Goal: Task Accomplishment & Management: Complete application form

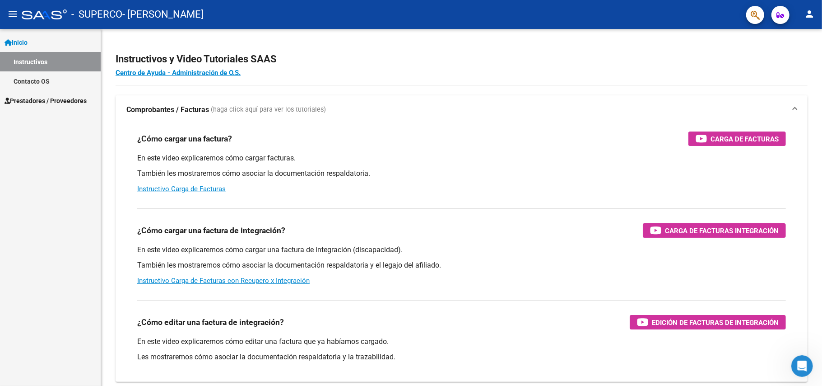
click at [38, 56] on link "Instructivos" at bounding box center [50, 61] width 101 height 19
click at [52, 98] on span "Prestadores / Proveedores" at bounding box center [46, 101] width 82 height 10
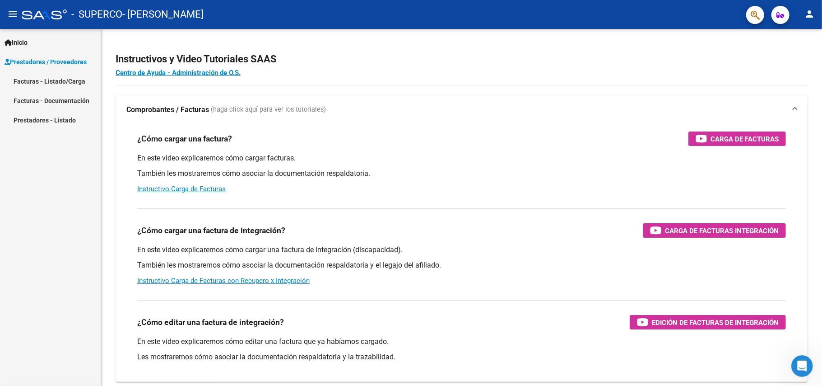
click at [73, 77] on link "Facturas - Listado/Carga" at bounding box center [50, 80] width 101 height 19
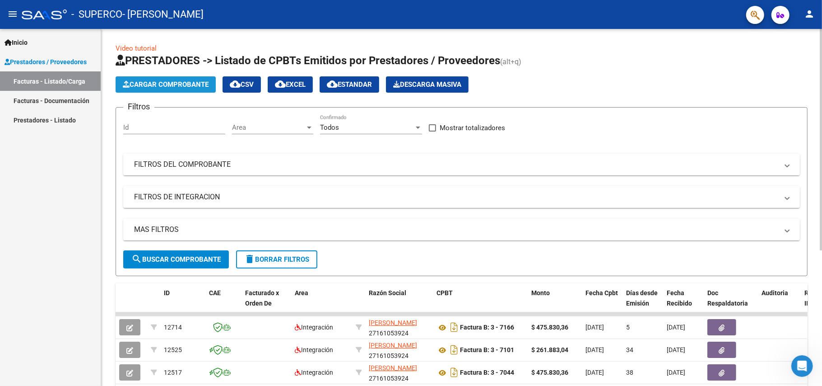
click at [172, 78] on button "Cargar Comprobante" at bounding box center [166, 84] width 100 height 16
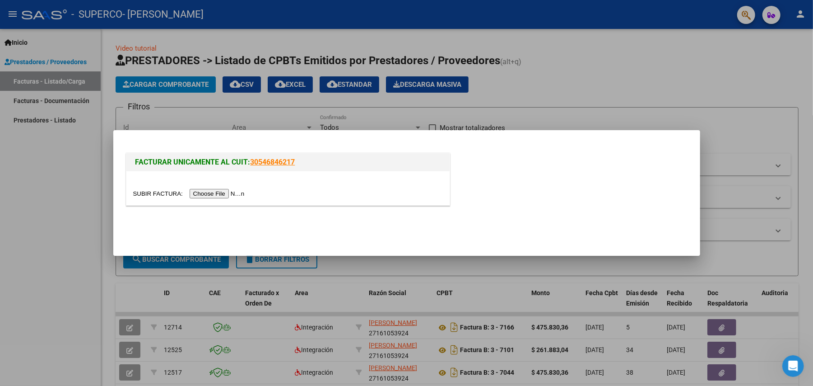
click at [223, 203] on div at bounding box center [287, 188] width 323 height 34
click at [221, 195] on input "file" at bounding box center [190, 193] width 114 height 9
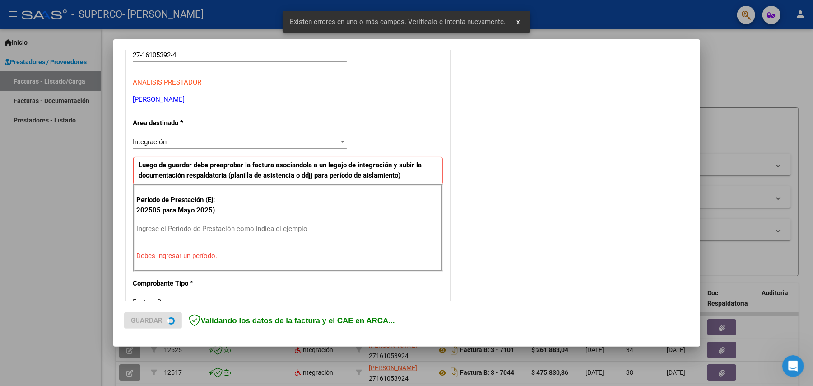
scroll to position [173, 0]
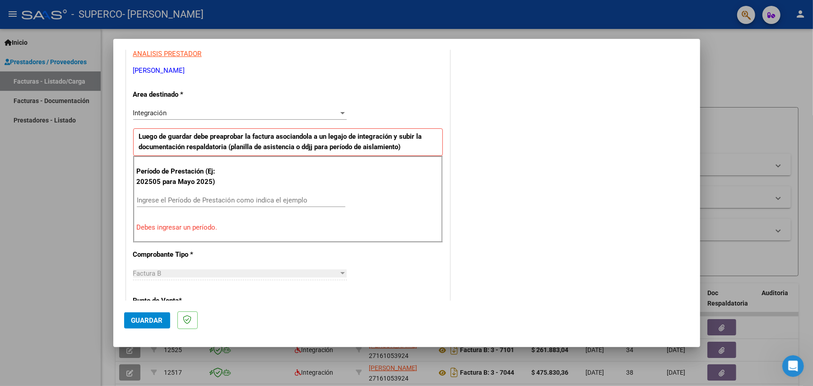
click at [233, 117] on div "Integración" at bounding box center [235, 113] width 205 height 8
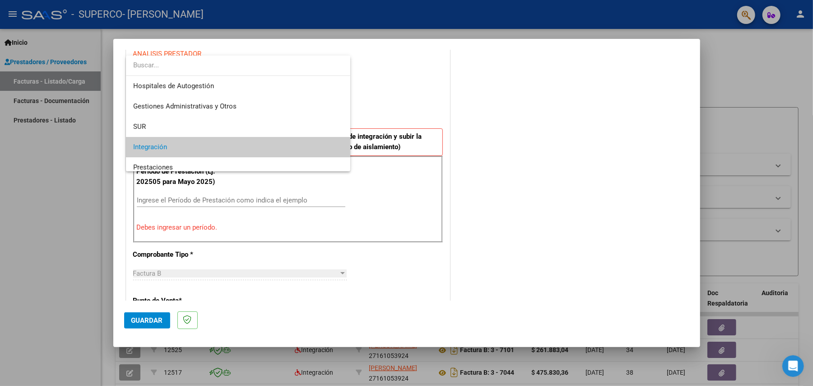
scroll to position [33, 0]
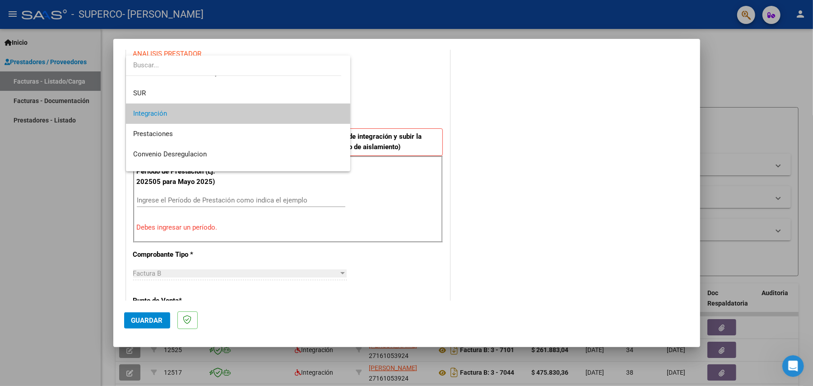
click at [233, 109] on span "Integración" at bounding box center [238, 113] width 210 height 20
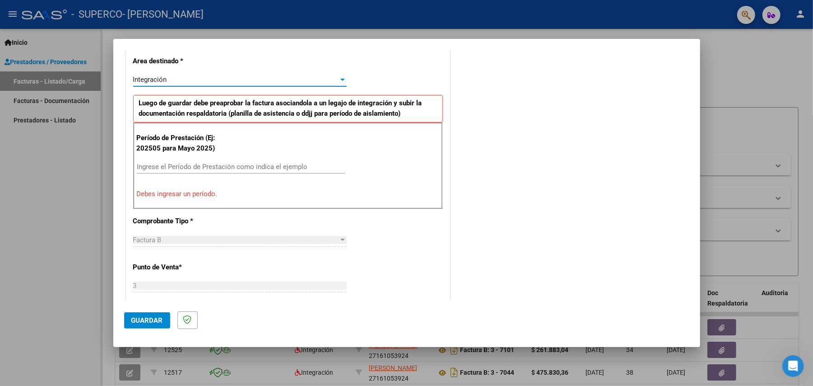
scroll to position [233, 0]
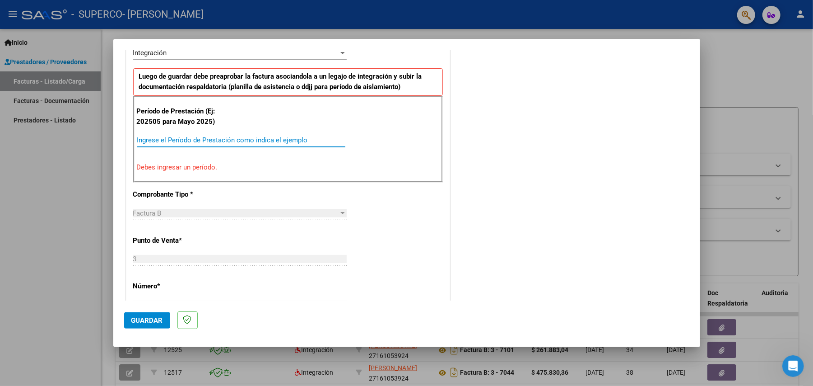
click at [222, 139] on input "Ingrese el Período de Prestación como indica el ejemplo" at bounding box center [241, 140] width 209 height 8
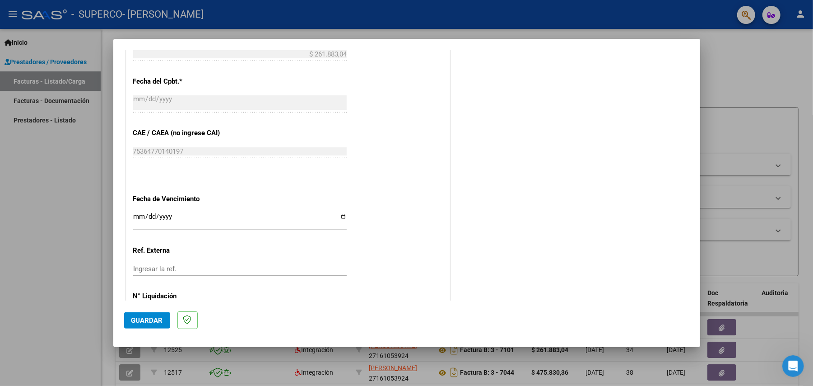
scroll to position [534, 0]
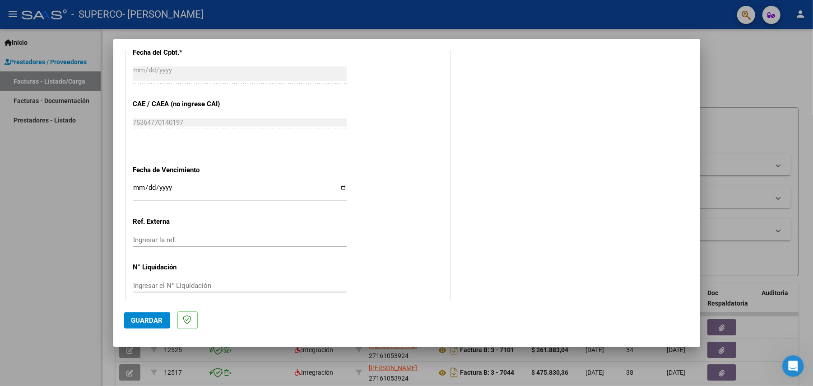
type input "202508"
click at [342, 187] on input "Ingresar la fecha" at bounding box center [240, 191] width 214 height 14
type input "[DATE]"
click at [225, 242] on input "Ingresar la ref." at bounding box center [240, 240] width 214 height 8
type input "1"
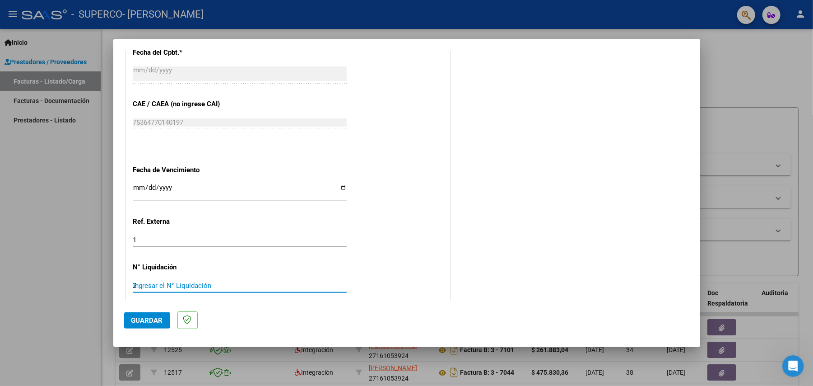
type input "2"
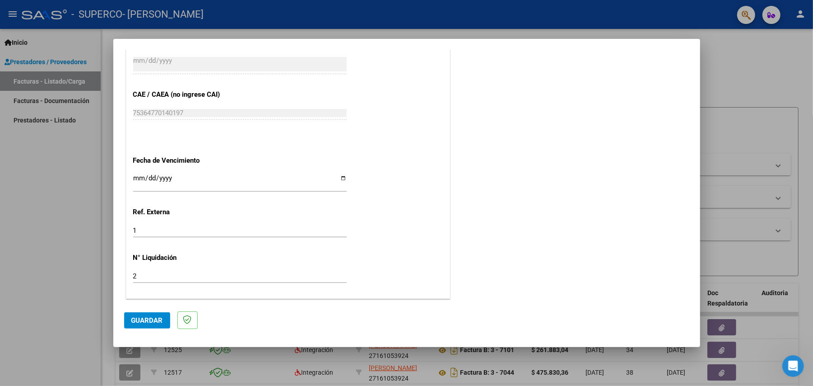
scroll to position [545, 0]
click at [152, 320] on span "Guardar" at bounding box center [147, 320] width 32 height 8
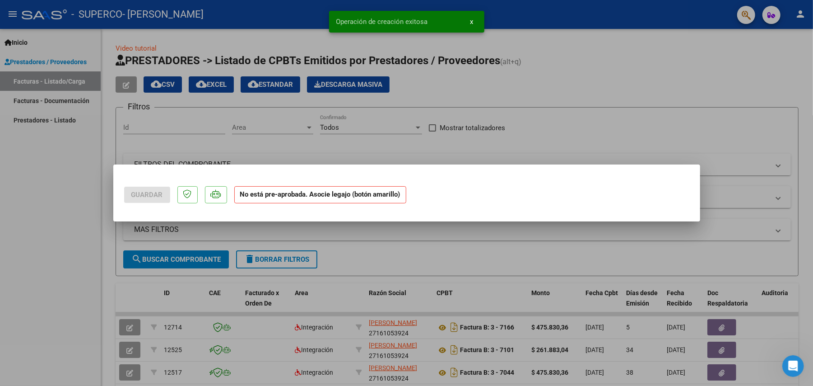
scroll to position [0, 0]
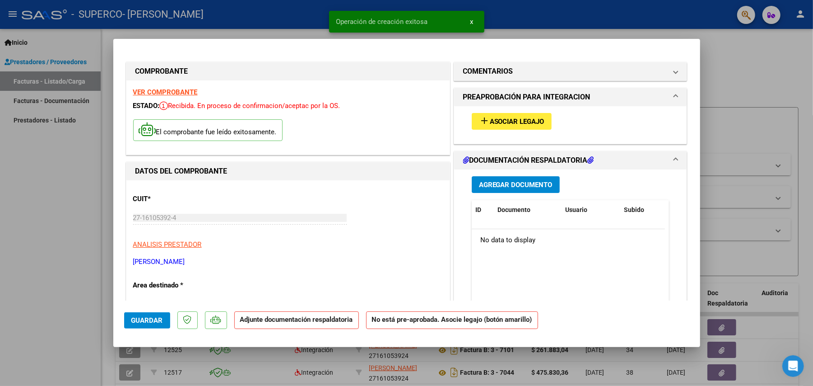
click at [511, 109] on div "add Asociar Legajo" at bounding box center [570, 121] width 211 height 30
click at [508, 121] on span "Asociar Legajo" at bounding box center [517, 121] width 55 height 8
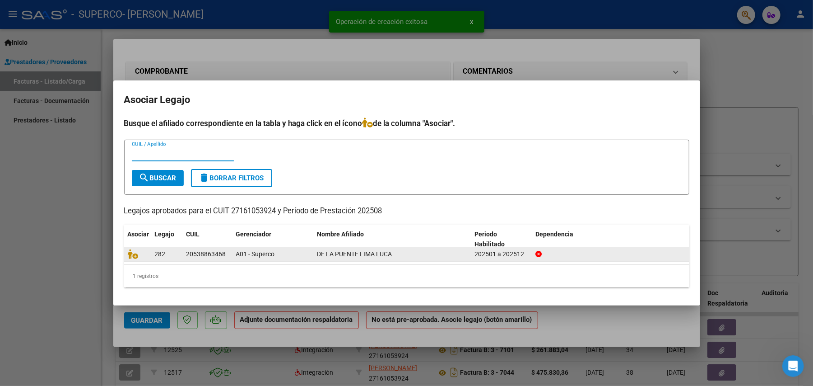
click at [125, 256] on datatable-body-cell at bounding box center [137, 254] width 27 height 14
click at [132, 253] on icon at bounding box center [133, 254] width 11 height 10
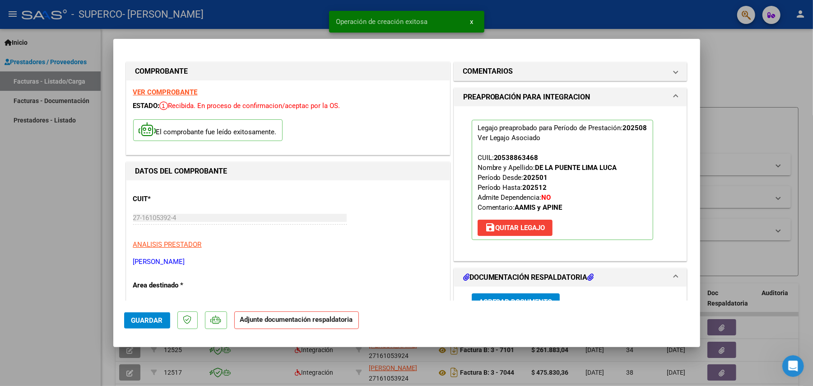
scroll to position [181, 0]
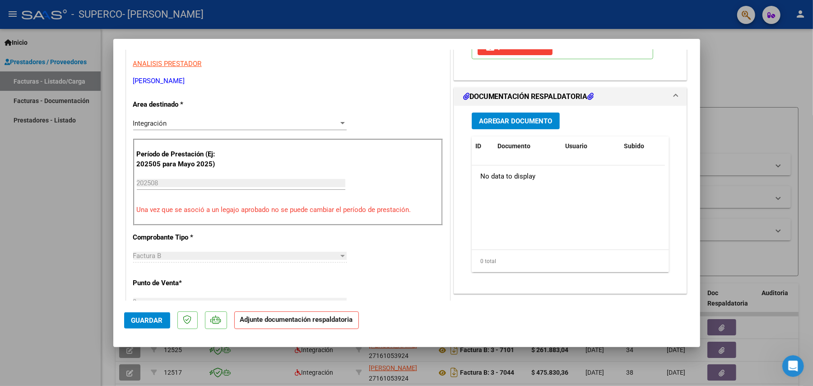
click at [517, 121] on span "Agregar Documento" at bounding box center [516, 121] width 74 height 8
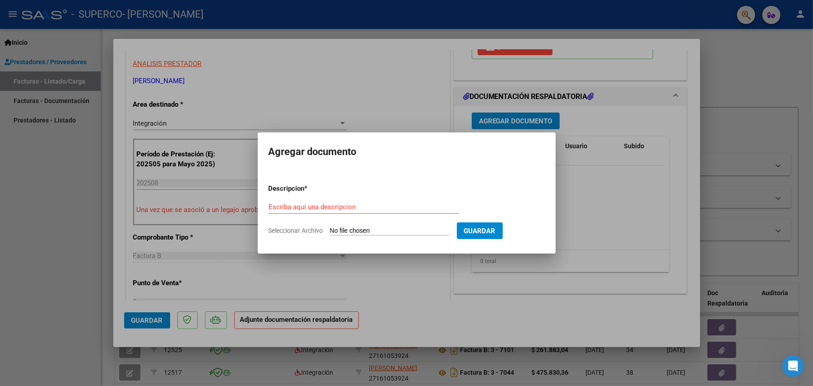
click at [395, 224] on form "Descripcion * Escriba aquí una descripcion Seleccionar Archivo Guardar" at bounding box center [407, 210] width 276 height 66
click at [389, 228] on input "Seleccionar Archivo" at bounding box center [390, 231] width 120 height 9
type input "C:\fakepath\7171 DELAPUENTE.pdf"
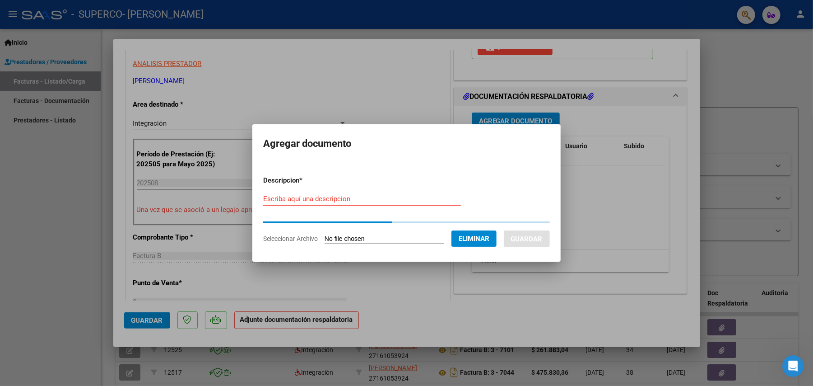
click at [400, 200] on input "Escriba aquí una descripcion" at bounding box center [362, 199] width 198 height 8
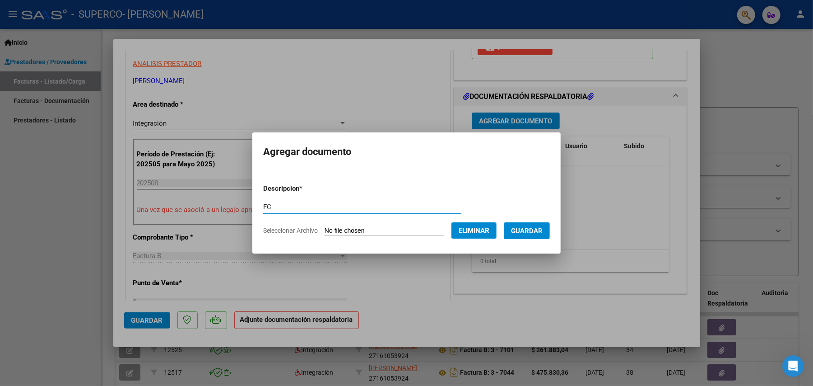
type input "FC"
click at [504, 222] on button "Guardar" at bounding box center [527, 230] width 46 height 17
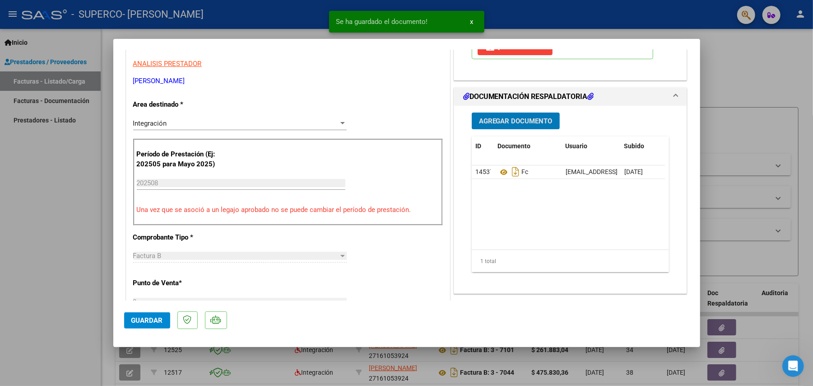
click at [511, 123] on span "Agregar Documento" at bounding box center [516, 121] width 74 height 8
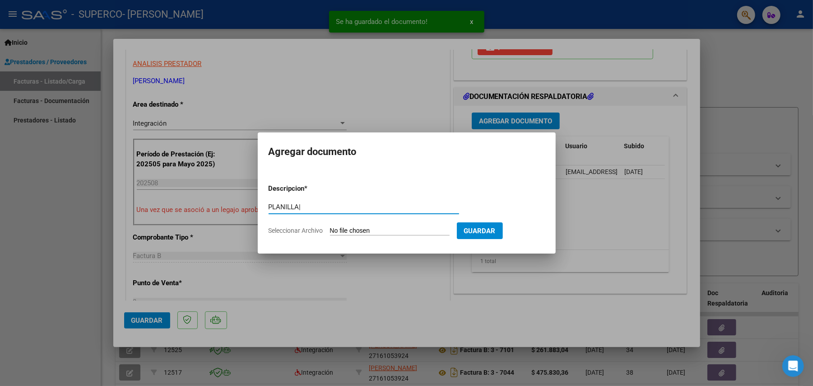
type input "PLANILLA|"
click at [330, 227] on input "Seleccionar Archivo" at bounding box center [390, 231] width 120 height 9
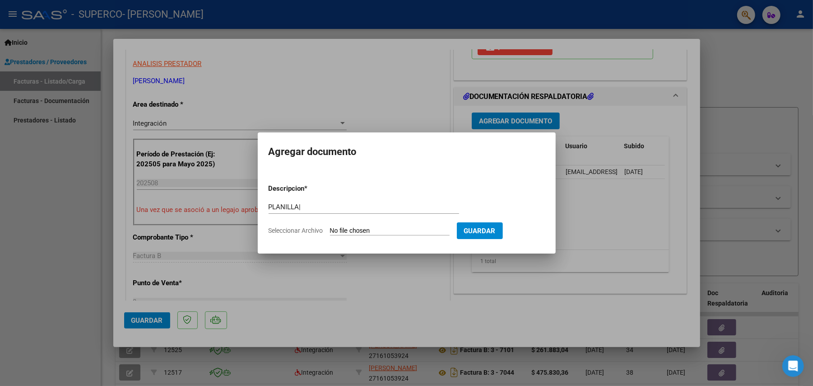
type input "C:\fakepath\De la [PERSON_NAME] (2).pdf"
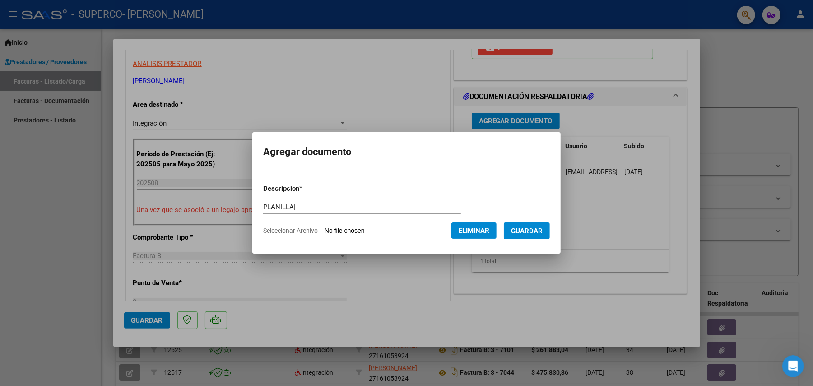
click at [543, 235] on span "Guardar" at bounding box center [527, 231] width 32 height 8
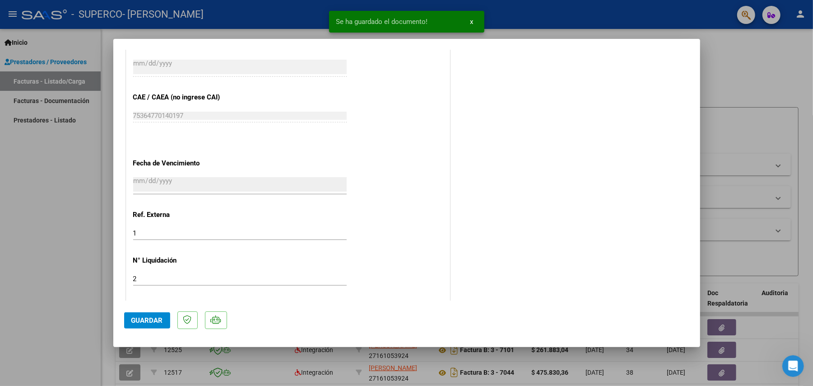
scroll to position [558, 0]
click at [161, 314] on button "Guardar" at bounding box center [147, 320] width 46 height 16
click at [683, 135] on mat-dialog-content "COMPROBANTE VER COMPROBANTE ESTADO: Recibida. En proceso de confirmacion/acepta…" at bounding box center [406, 175] width 587 height 251
drag, startPoint x: 700, startPoint y: 129, endPoint x: 719, endPoint y: 123, distance: 20.0
click at [701, 129] on div at bounding box center [406, 193] width 813 height 386
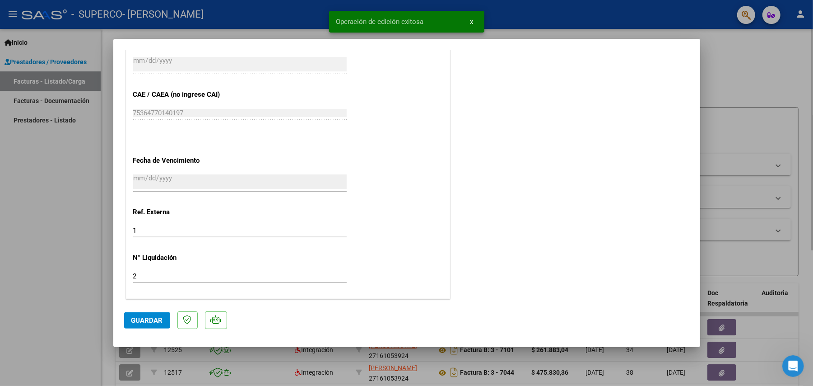
type input "$ 0,00"
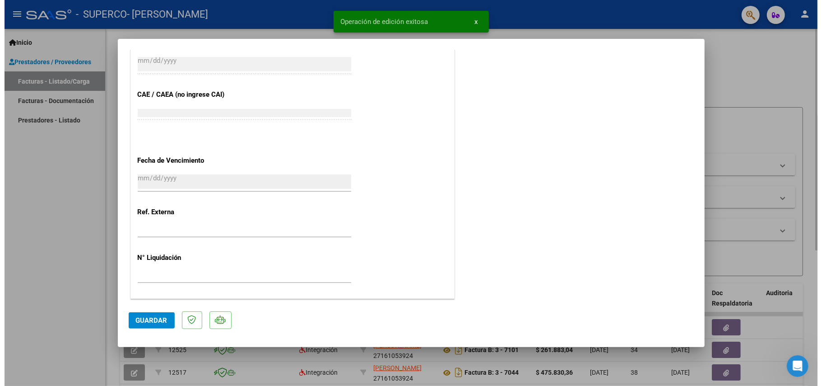
scroll to position [621, 0]
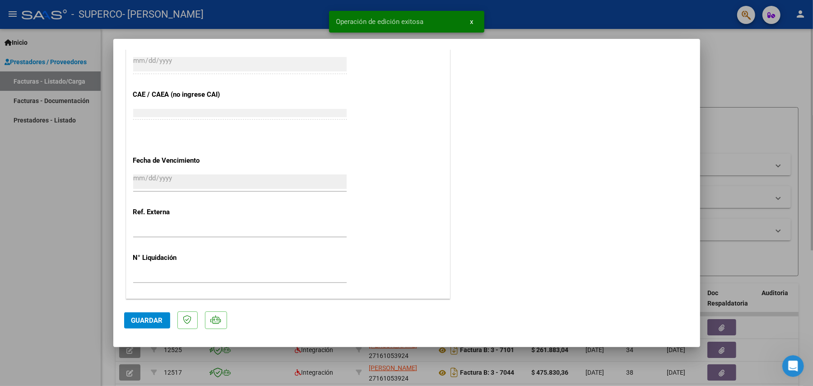
click at [747, 113] on form "Filtros Id Area Area Todos Confirmado Mostrar totalizadores FILTROS DEL COMPROB…" at bounding box center [457, 191] width 683 height 169
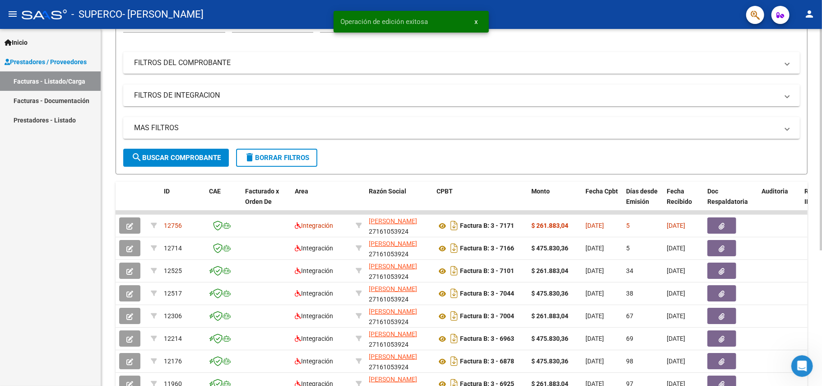
scroll to position [120, 0]
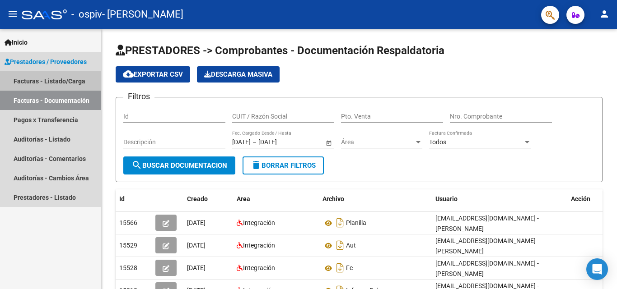
click at [65, 78] on link "Facturas - Listado/Carga" at bounding box center [50, 80] width 101 height 19
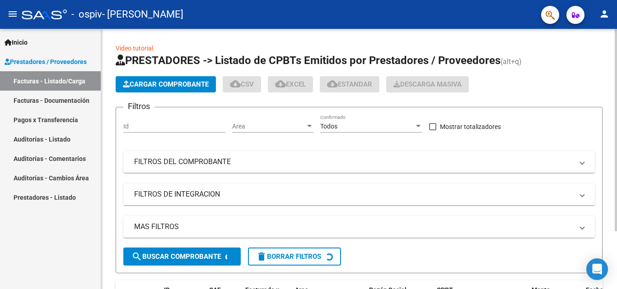
click at [144, 82] on span "Cargar Comprobante" at bounding box center [166, 84] width 86 height 8
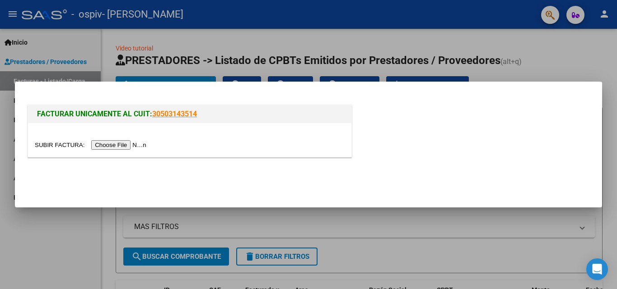
click at [110, 149] on input "file" at bounding box center [92, 144] width 114 height 9
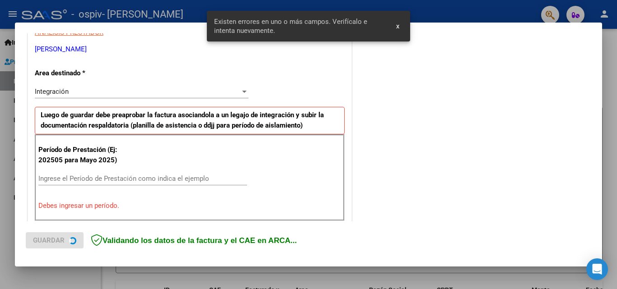
scroll to position [204, 0]
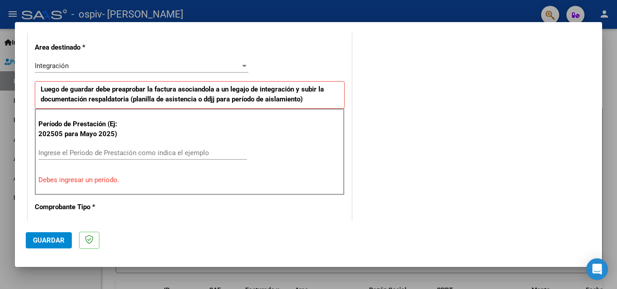
click at [108, 157] on div "Ingrese el Período de Prestación como indica el ejemplo" at bounding box center [142, 153] width 209 height 14
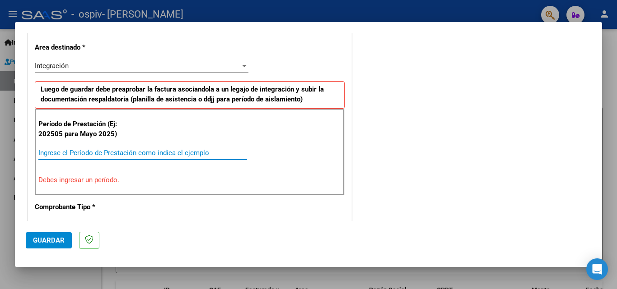
click at [111, 150] on input "Ingrese el Período de Prestación como indica el ejemplo" at bounding box center [142, 153] width 209 height 8
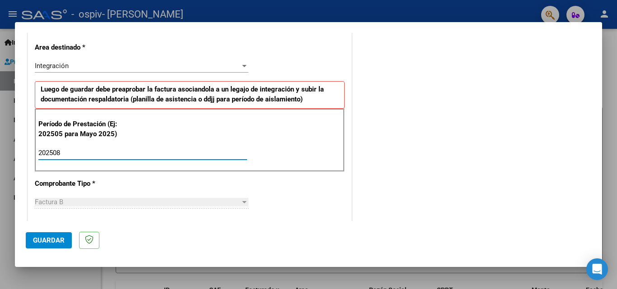
type input "202508"
click at [251, 160] on div "Período de Prestación (Ej: 202505 para Mayo 2025) 202508 Ingrese el Período de …" at bounding box center [190, 140] width 310 height 63
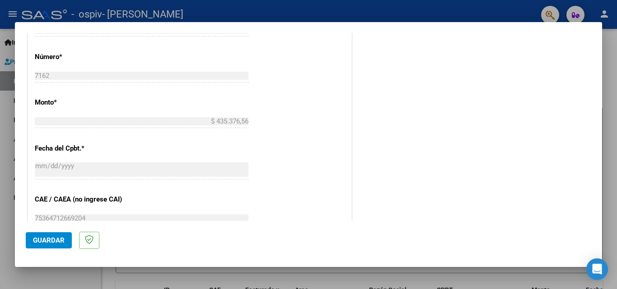
scroll to position [429, 0]
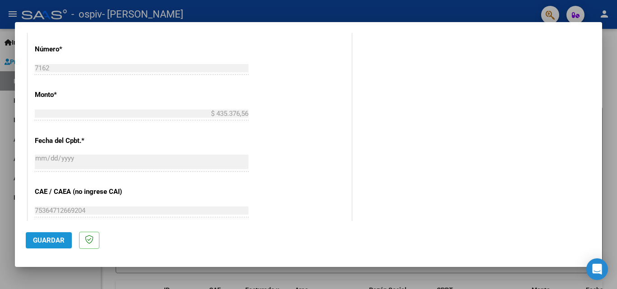
click at [54, 241] on span "Guardar" at bounding box center [49, 241] width 32 height 8
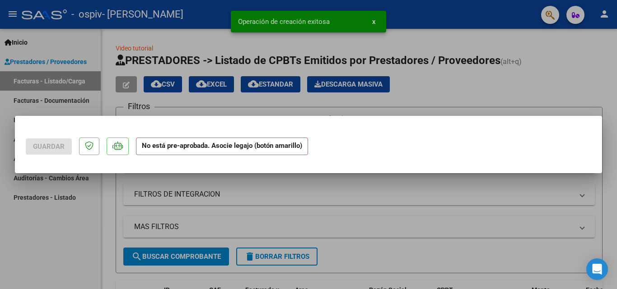
scroll to position [0, 0]
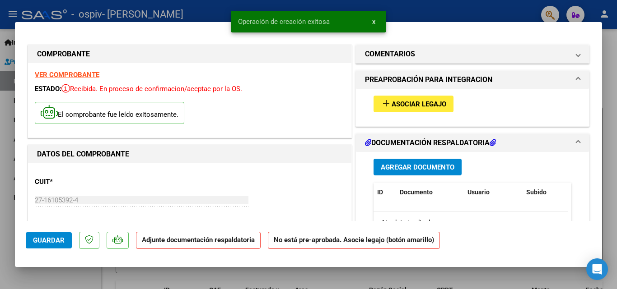
click at [402, 102] on span "Asociar Legajo" at bounding box center [418, 104] width 55 height 8
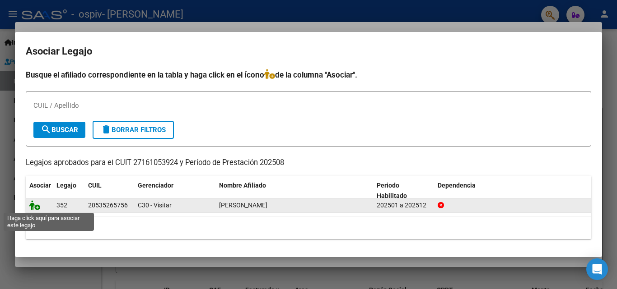
click at [39, 206] on icon at bounding box center [34, 205] width 11 height 10
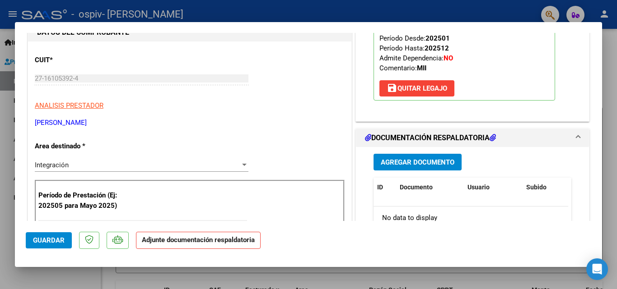
scroll to position [135, 0]
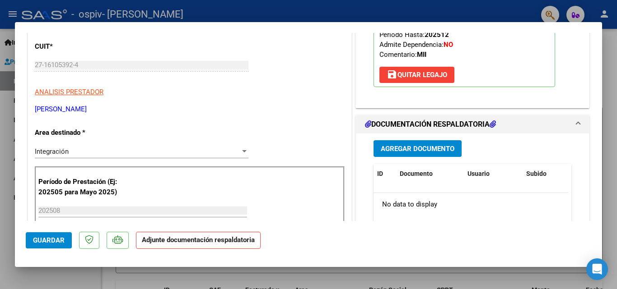
click at [450, 149] on span "Agregar Documento" at bounding box center [418, 149] width 74 height 8
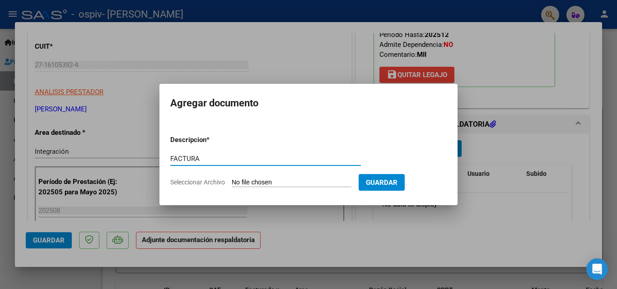
type input "FACTURA"
click at [232, 179] on input "Seleccionar Archivo" at bounding box center [292, 183] width 120 height 9
type input "C:\fakepath\7162 DOMINGUEZ.pdf"
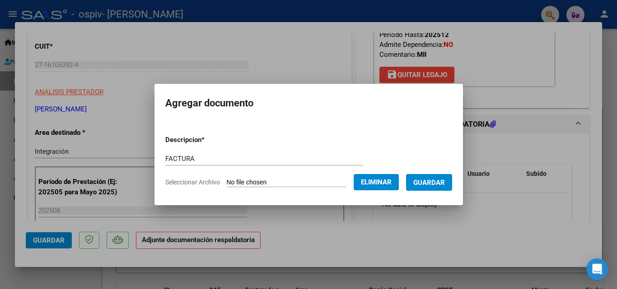
click at [437, 187] on button "Guardar" at bounding box center [429, 182] width 46 height 17
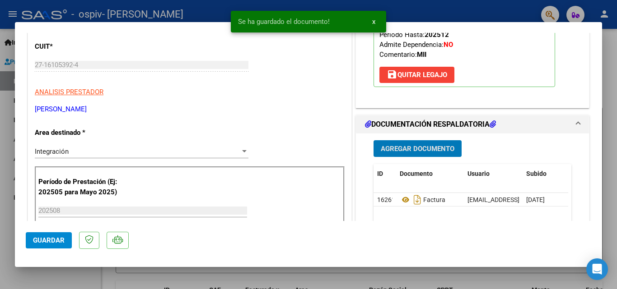
click at [436, 153] on button "Agregar Documento" at bounding box center [417, 148] width 88 height 17
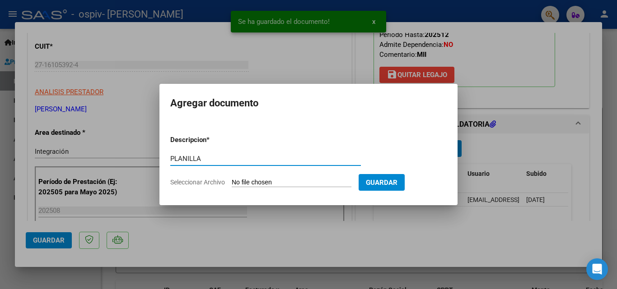
type input "PLANILLA"
click at [232, 179] on input "Seleccionar Archivo" at bounding box center [292, 183] width 120 height 9
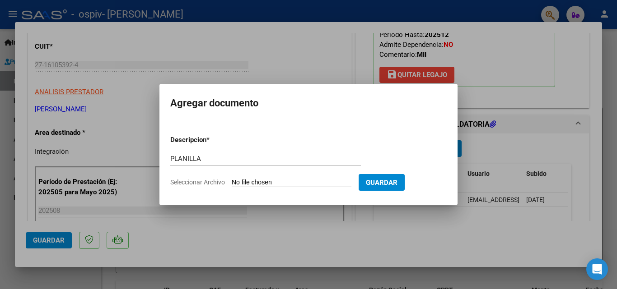
type input "C:\fakepath\Dominguez Noah.pdf"
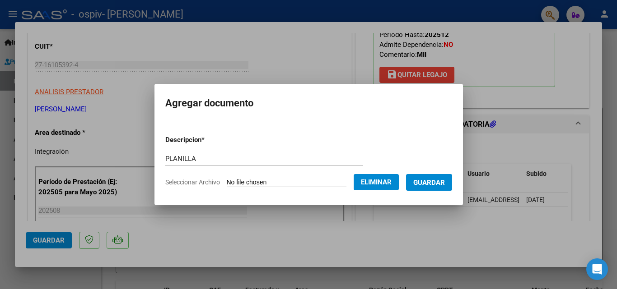
click at [442, 182] on span "Guardar" at bounding box center [429, 183] width 32 height 8
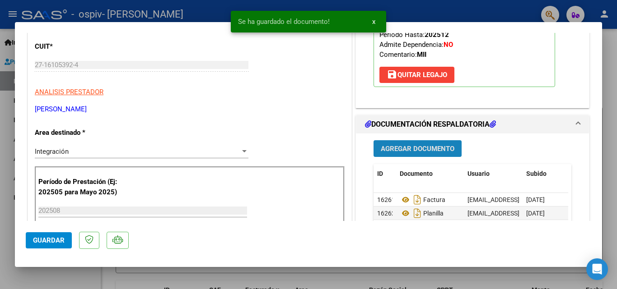
click at [431, 147] on span "Agregar Documento" at bounding box center [418, 149] width 74 height 8
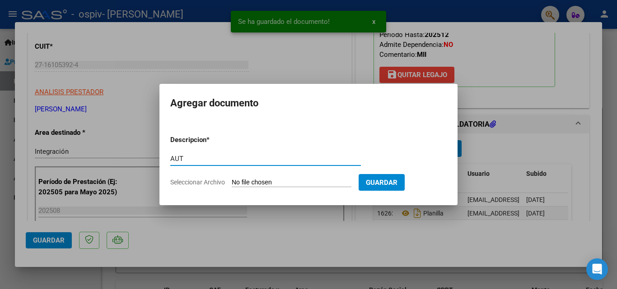
type input "AUT"
click at [232, 179] on input "Seleccionar Archivo" at bounding box center [292, 183] width 120 height 9
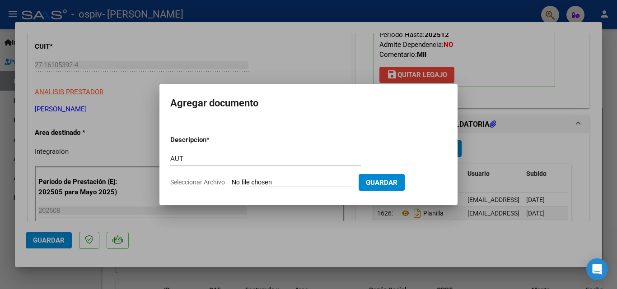
type input "C:\fakepath\AUT.pdf"
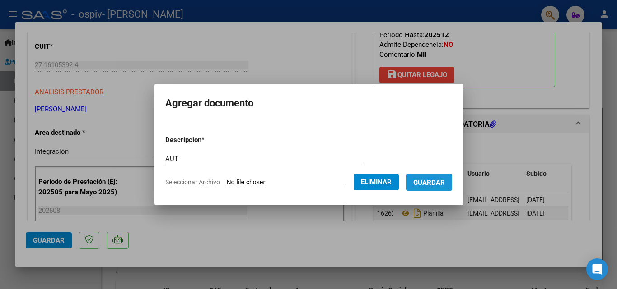
click at [435, 189] on button "Guardar" at bounding box center [429, 182] width 46 height 17
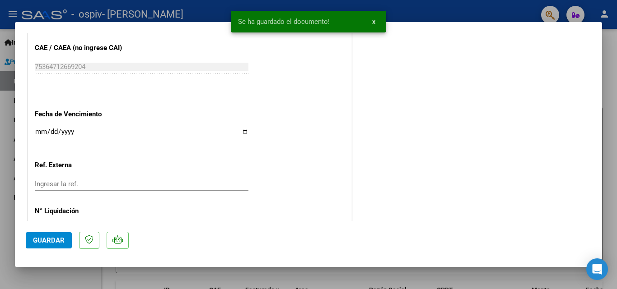
scroll to position [542, 0]
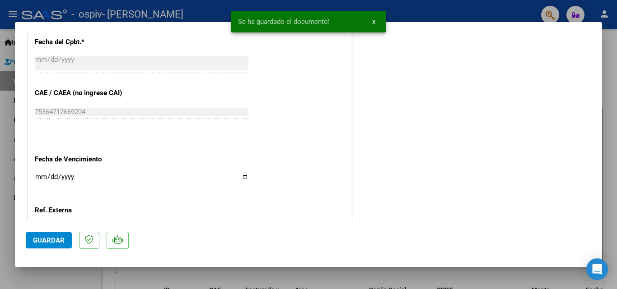
click at [241, 174] on input "Ingresar la fecha" at bounding box center [142, 180] width 214 height 14
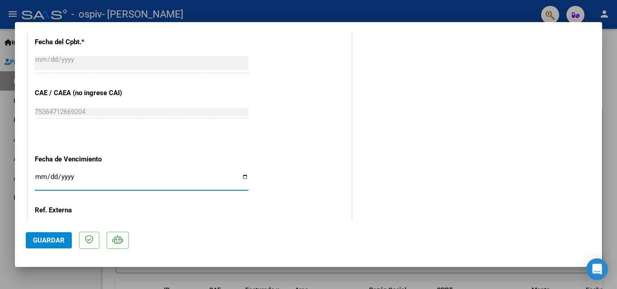
type input "[DATE]"
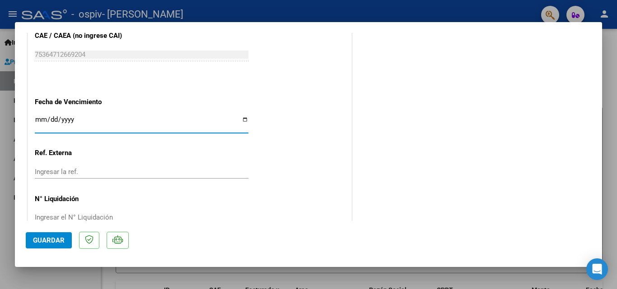
scroll to position [620, 0]
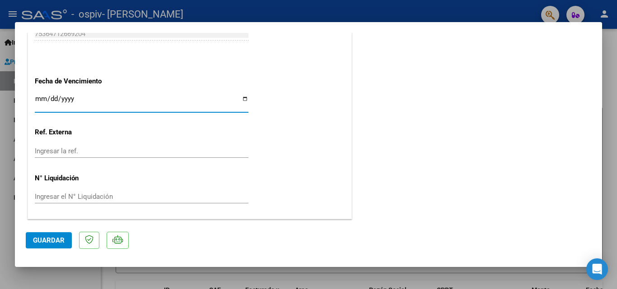
click at [137, 149] on input "Ingresar la ref." at bounding box center [142, 151] width 214 height 8
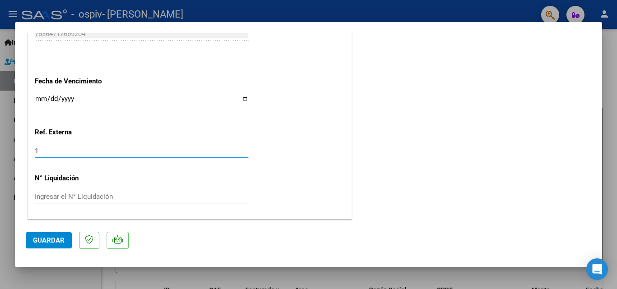
type input "1"
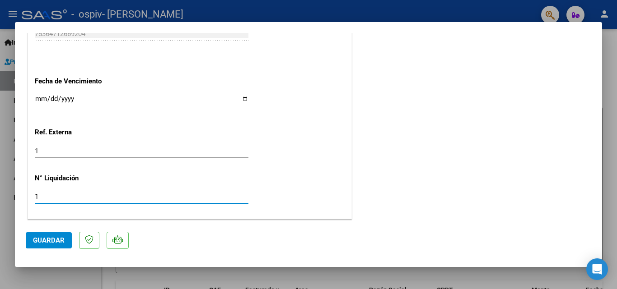
type input "1"
click at [58, 239] on span "Guardar" at bounding box center [49, 241] width 32 height 8
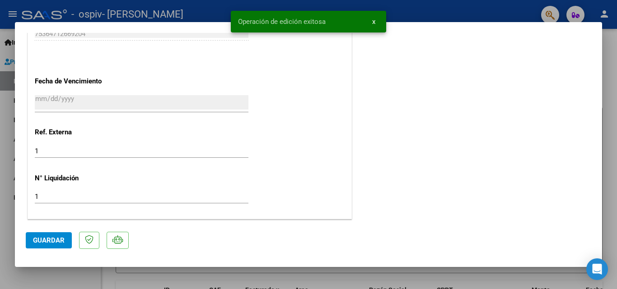
click at [372, 22] on span "x" at bounding box center [373, 22] width 3 height 8
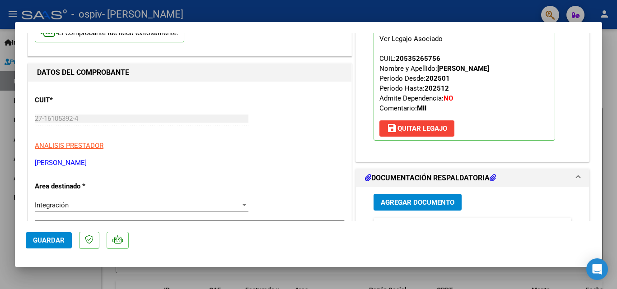
scroll to position [78, 0]
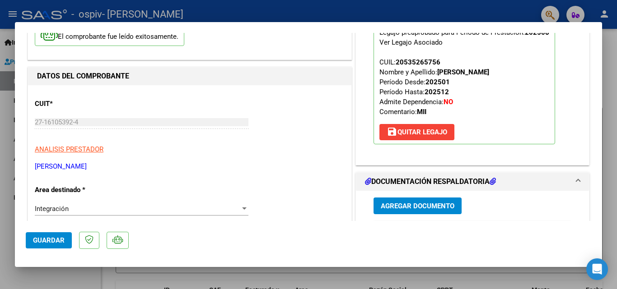
click at [418, 136] on span "save Quitar Legajo" at bounding box center [416, 132] width 60 height 8
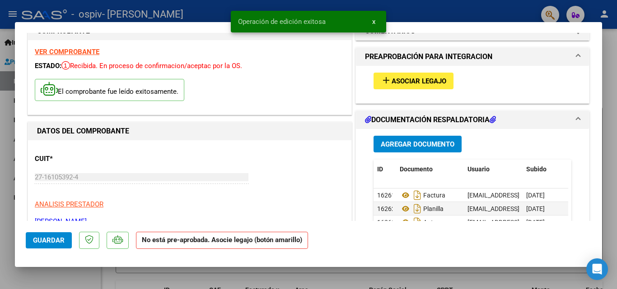
scroll to position [0, 0]
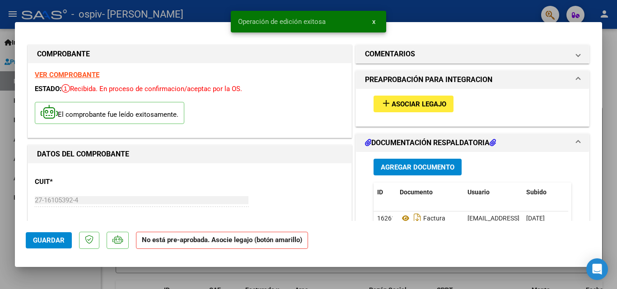
click at [410, 106] on span "Asociar Legajo" at bounding box center [418, 104] width 55 height 8
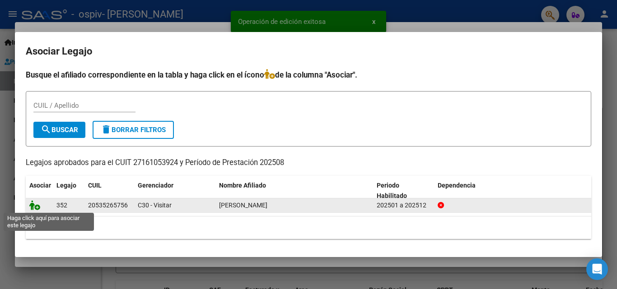
click at [36, 203] on icon at bounding box center [34, 205] width 11 height 10
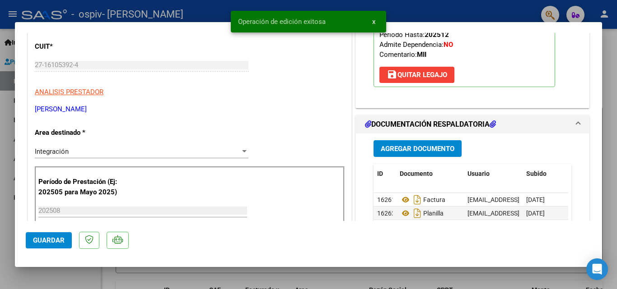
scroll to position [271, 0]
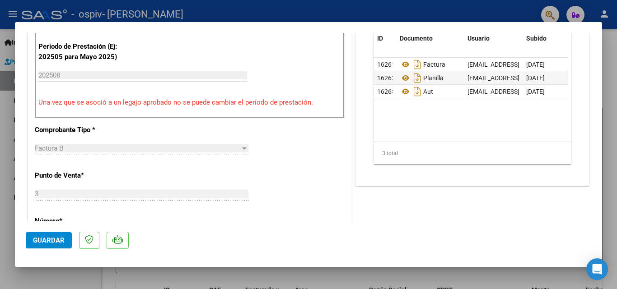
click at [48, 236] on button "Guardar" at bounding box center [49, 240] width 46 height 16
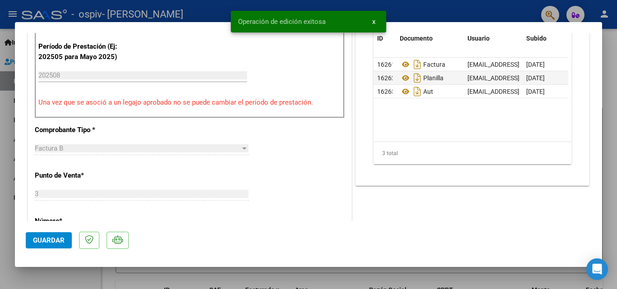
click at [367, 270] on div at bounding box center [308, 144] width 617 height 289
type input "$ 0,00"
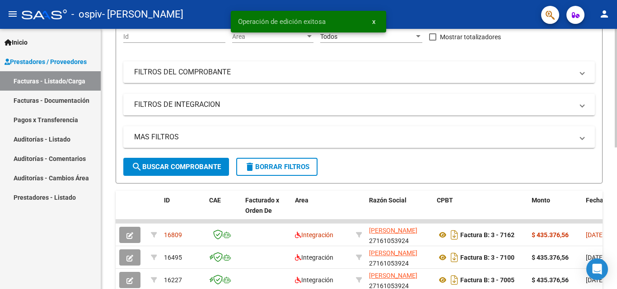
scroll to position [90, 0]
